Goal: Information Seeking & Learning: Find specific page/section

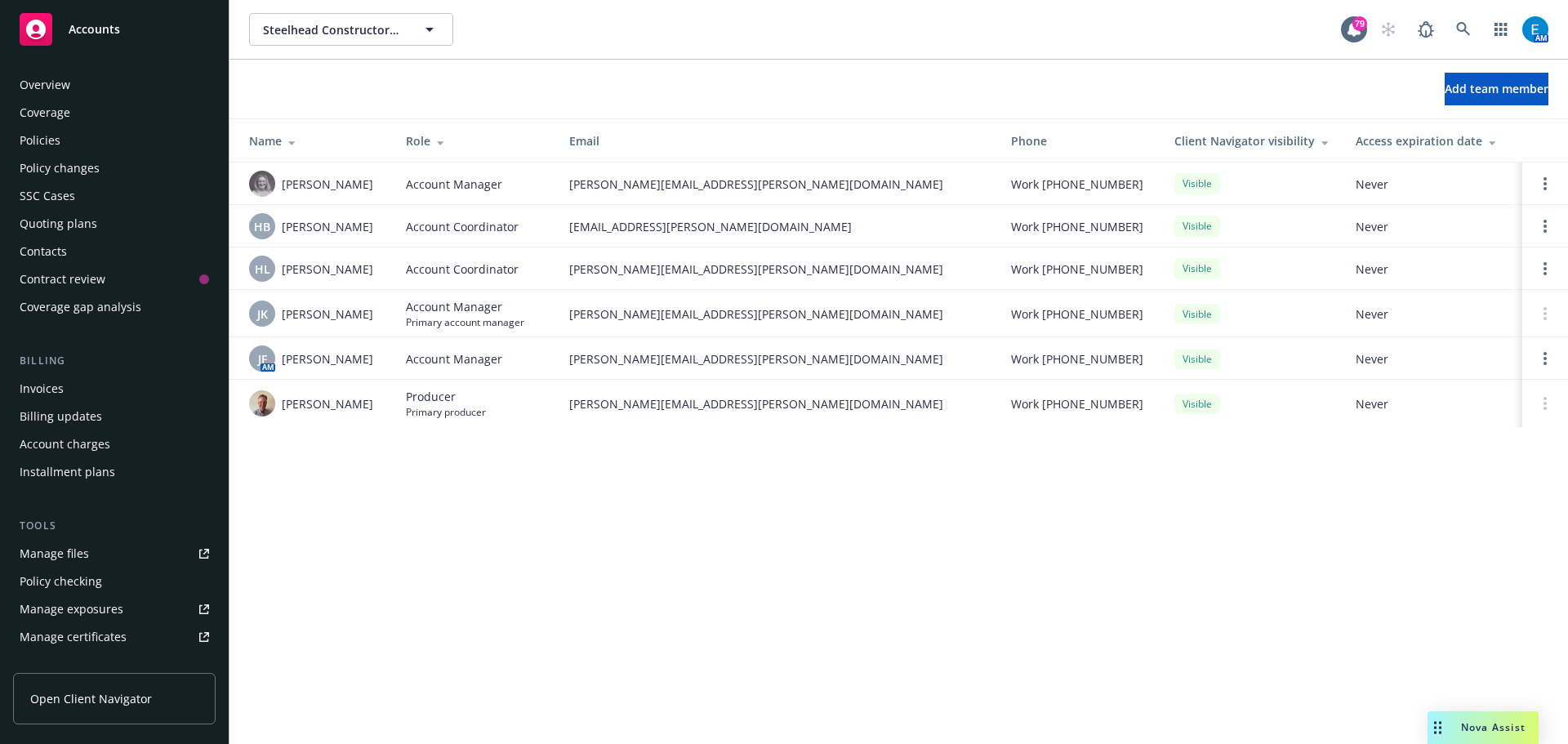
scroll to position [348, 0]
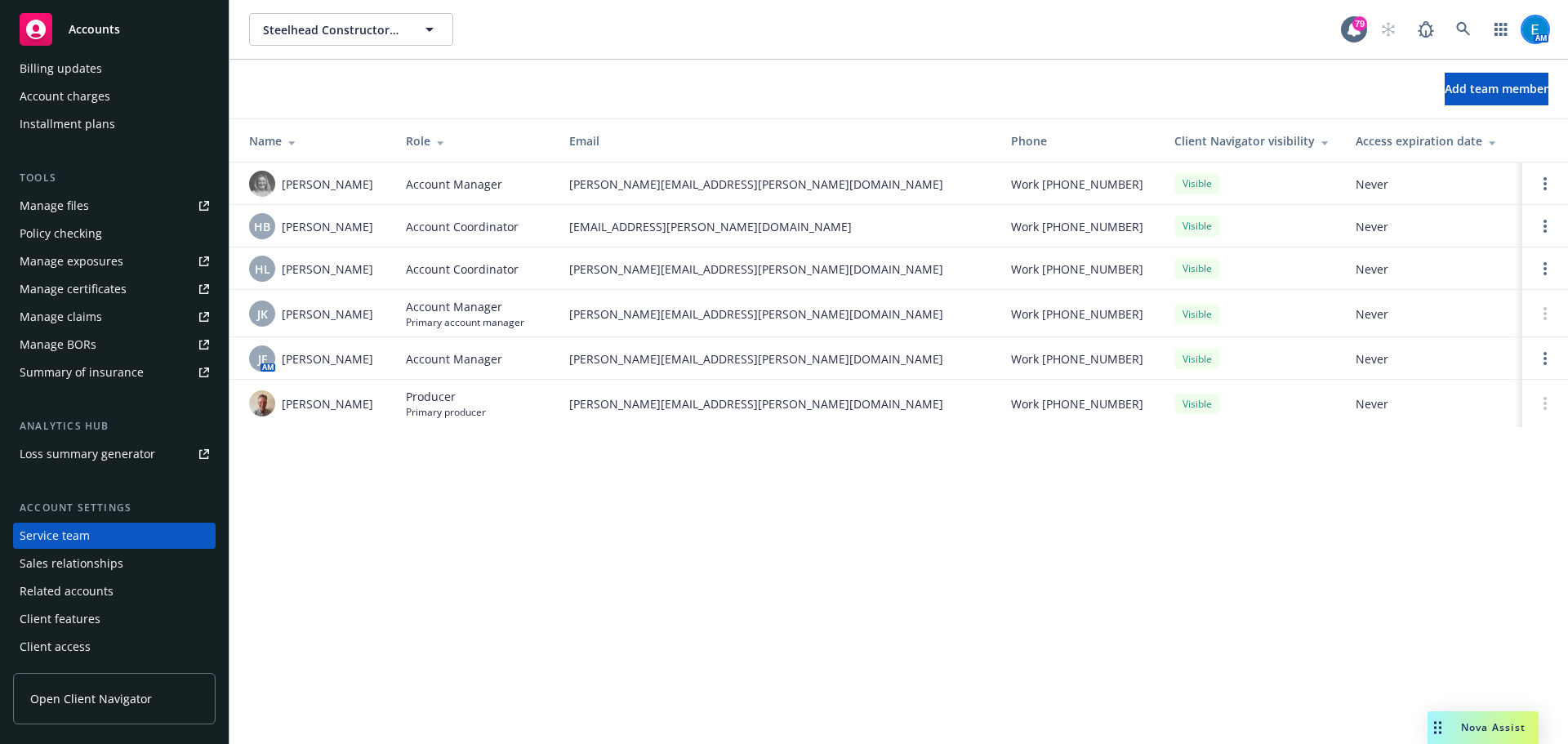
click at [1530, 24] on img at bounding box center [1536, 30] width 26 height 26
click at [1463, 22] on icon at bounding box center [1463, 29] width 15 height 15
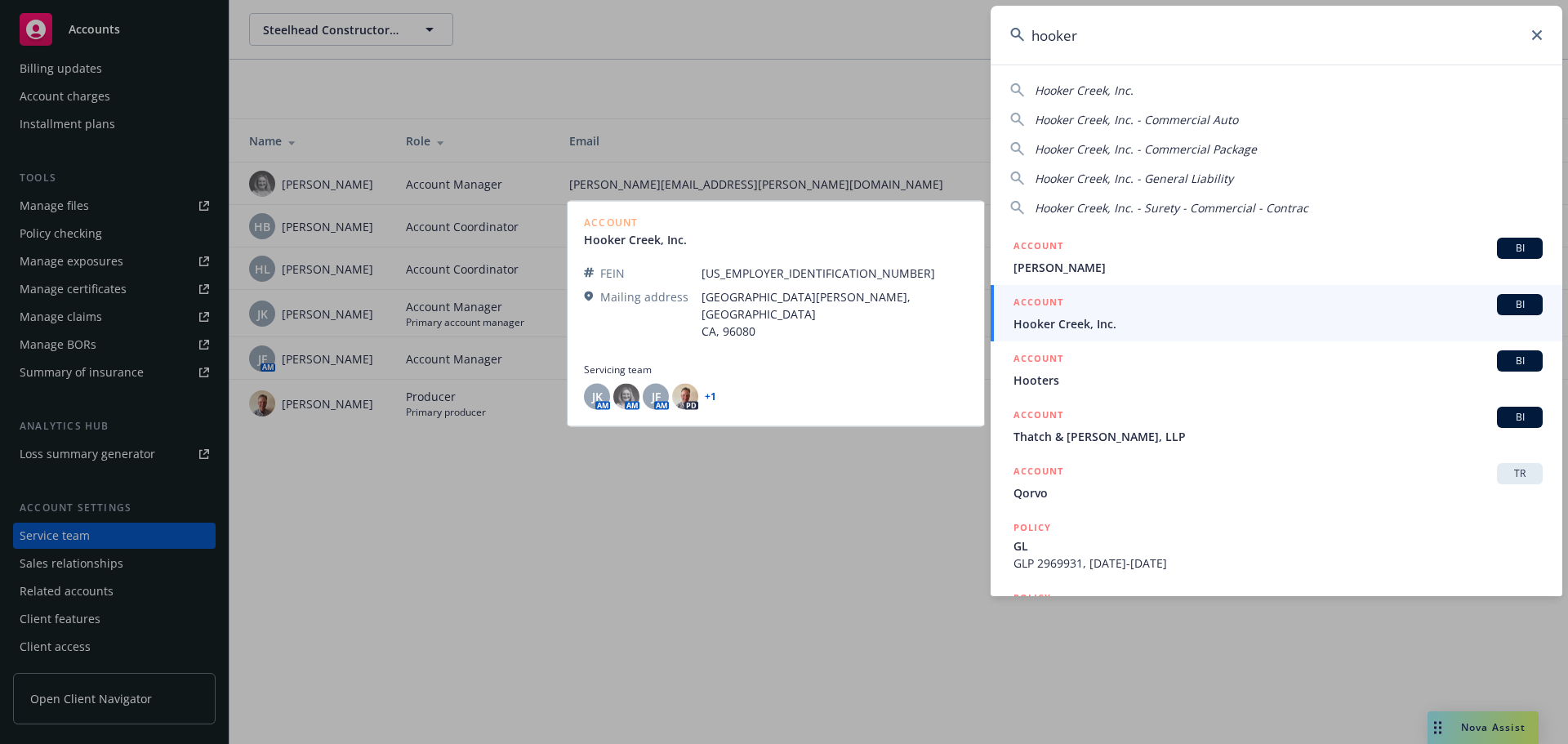
type input "hooker"
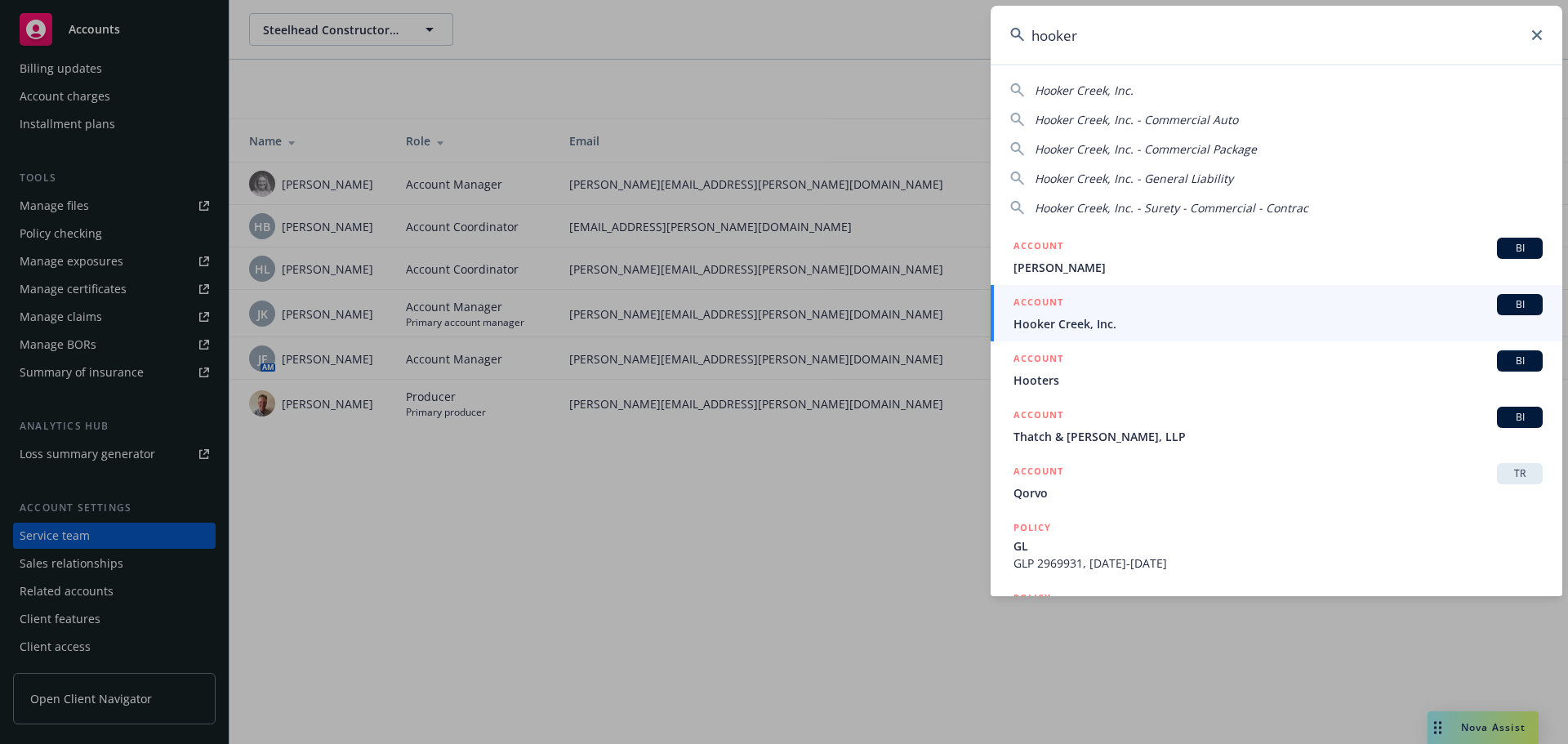
click at [1067, 325] on span "Hooker Creek, Inc." at bounding box center [1278, 324] width 529 height 17
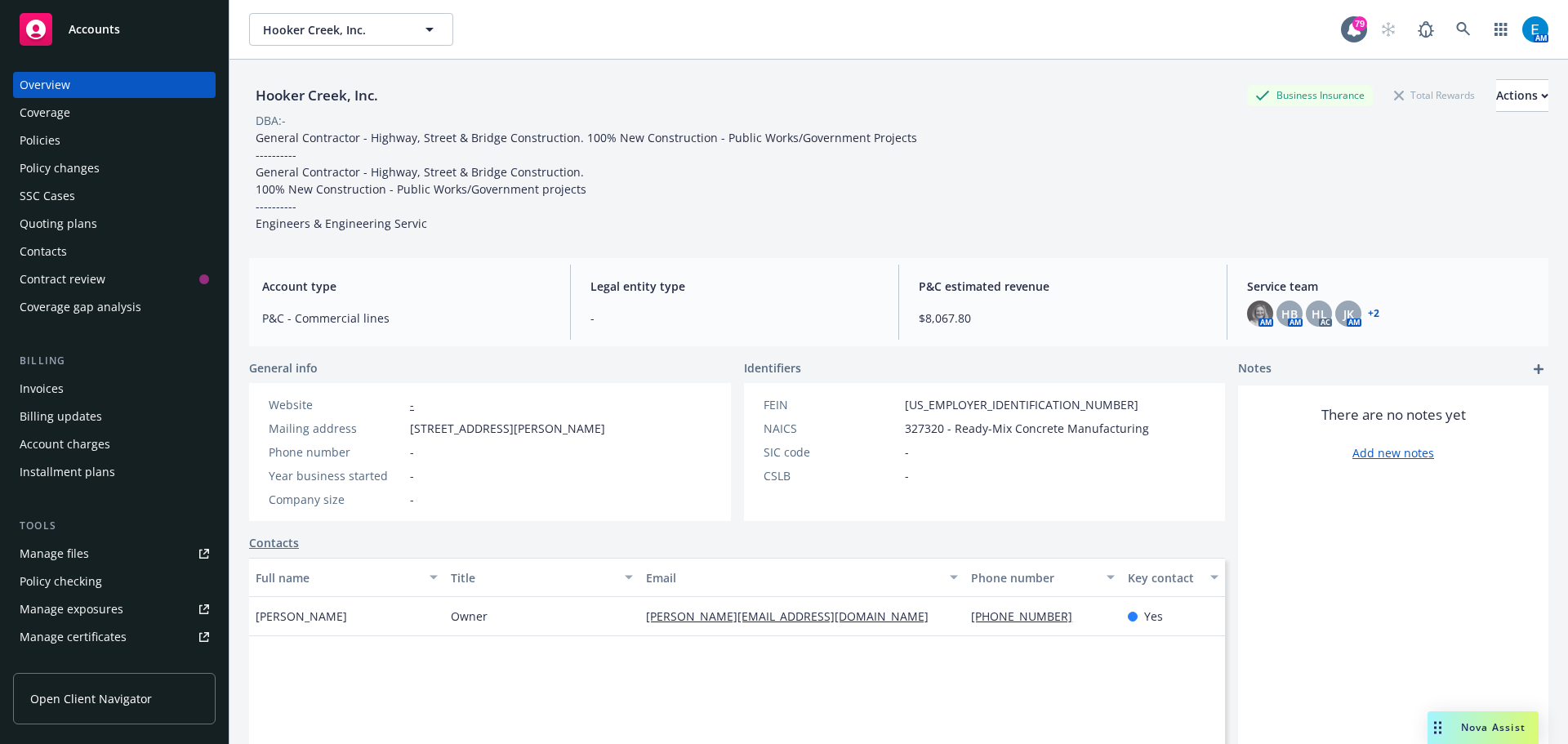
click at [38, 138] on div "Policies" at bounding box center [39, 141] width 41 height 26
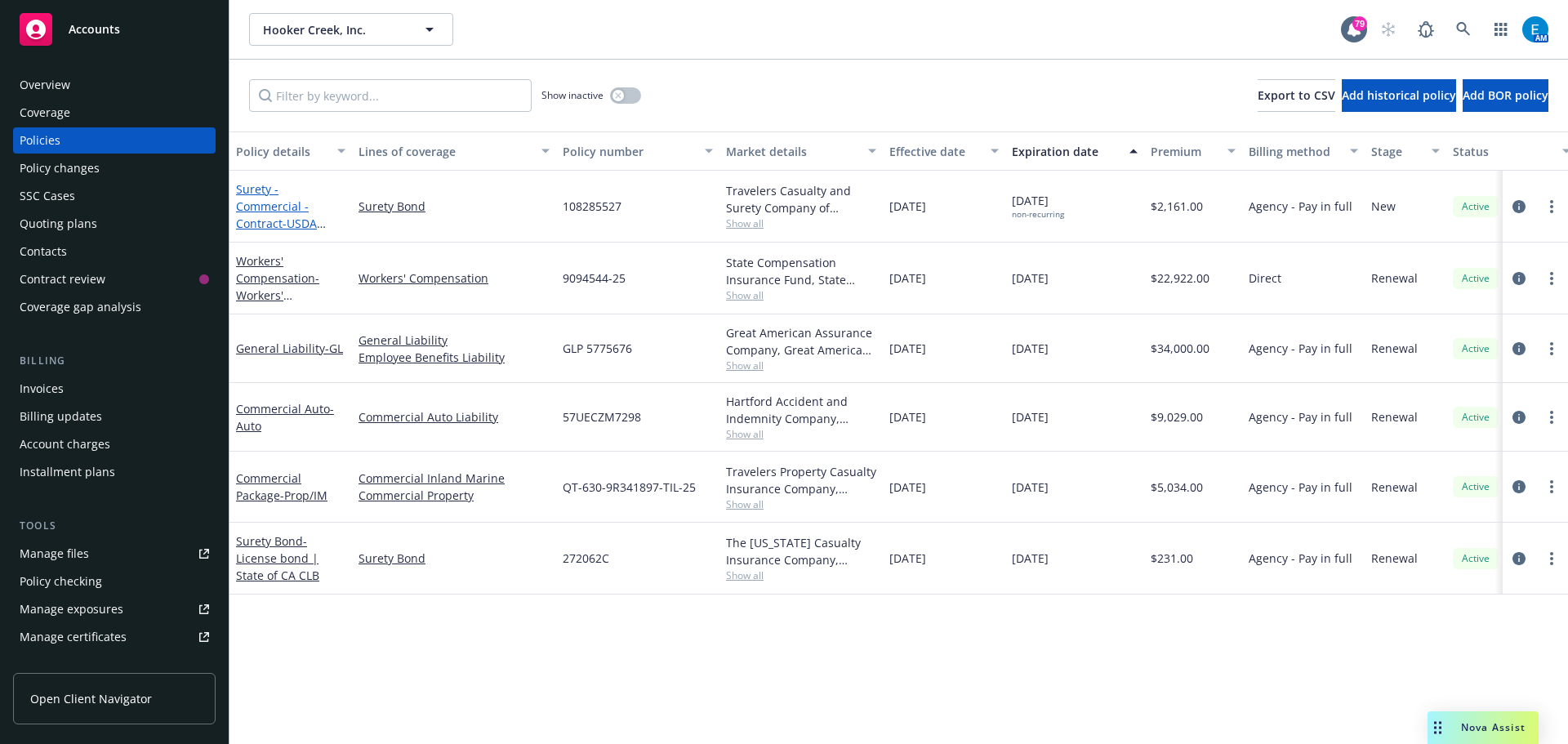
click at [287, 207] on link "Surety - Commercial - Contract - USDA Forest Service ([GEOGRAPHIC_DATA])" at bounding box center [289, 232] width 107 height 101
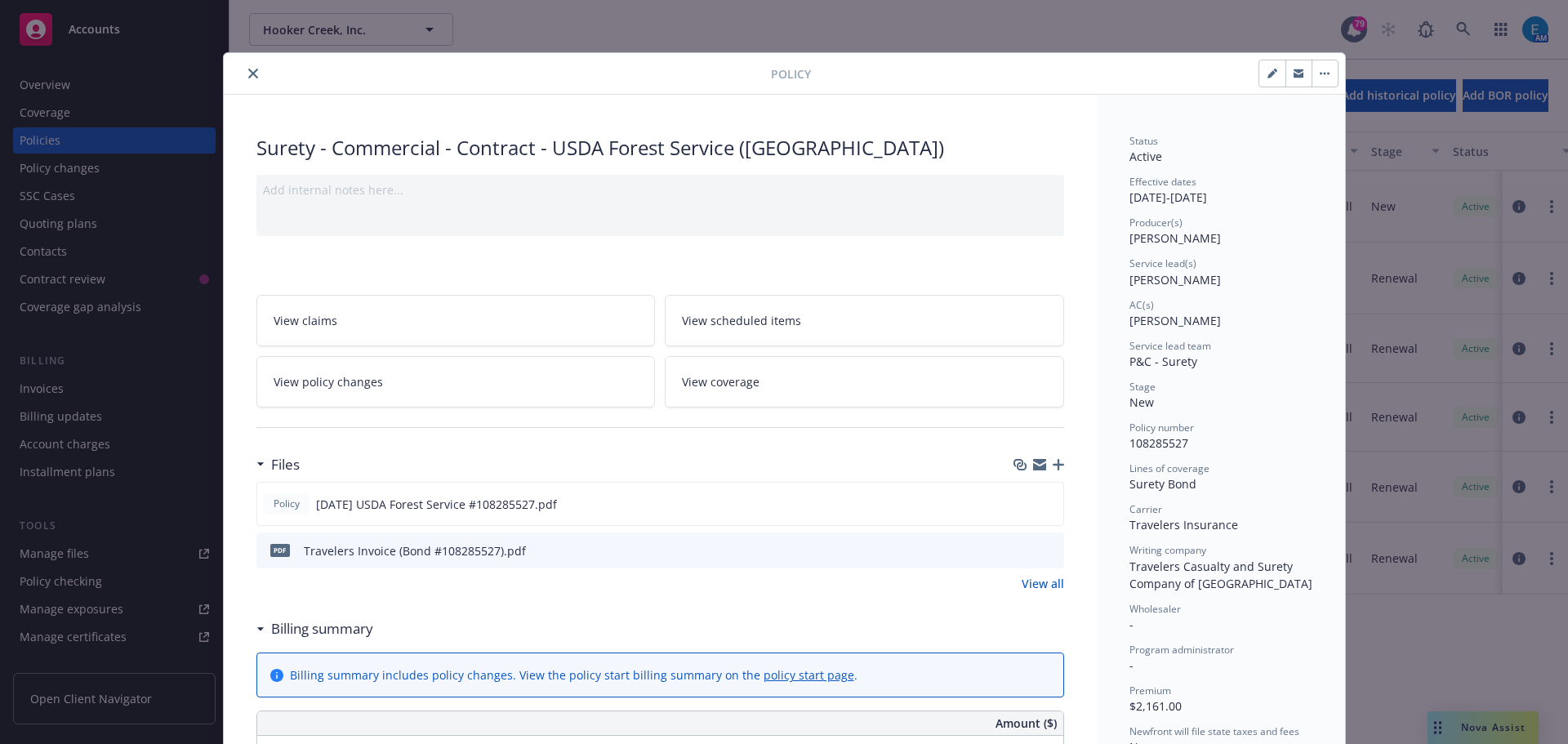
click at [248, 70] on icon "close" at bounding box center [252, 73] width 10 height 10
